Goal: Task Accomplishment & Management: Complete application form

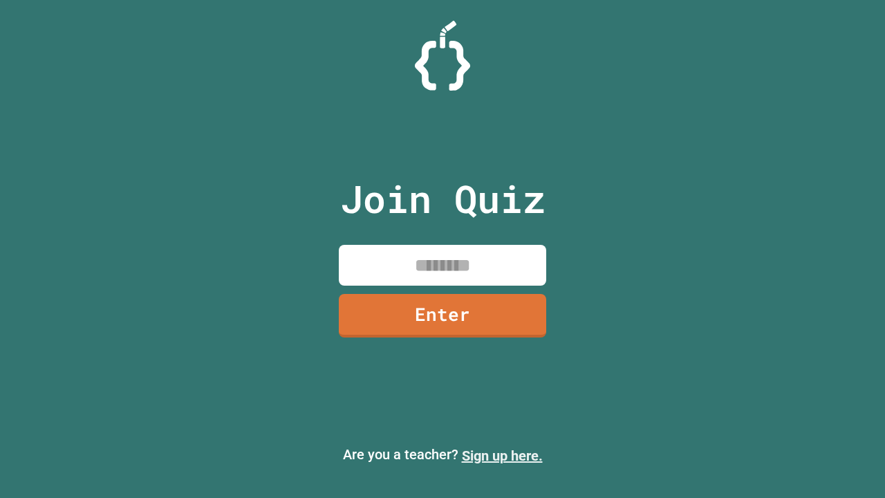
click at [502, 456] on link "Sign up here." at bounding box center [502, 455] width 81 height 17
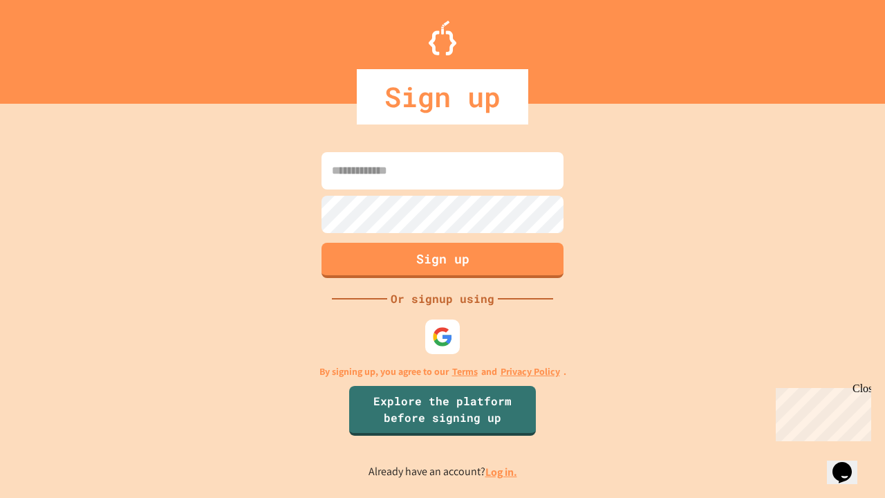
click at [502, 472] on link "Log in." at bounding box center [501, 472] width 32 height 15
